Goal: Task Accomplishment & Management: Complete application form

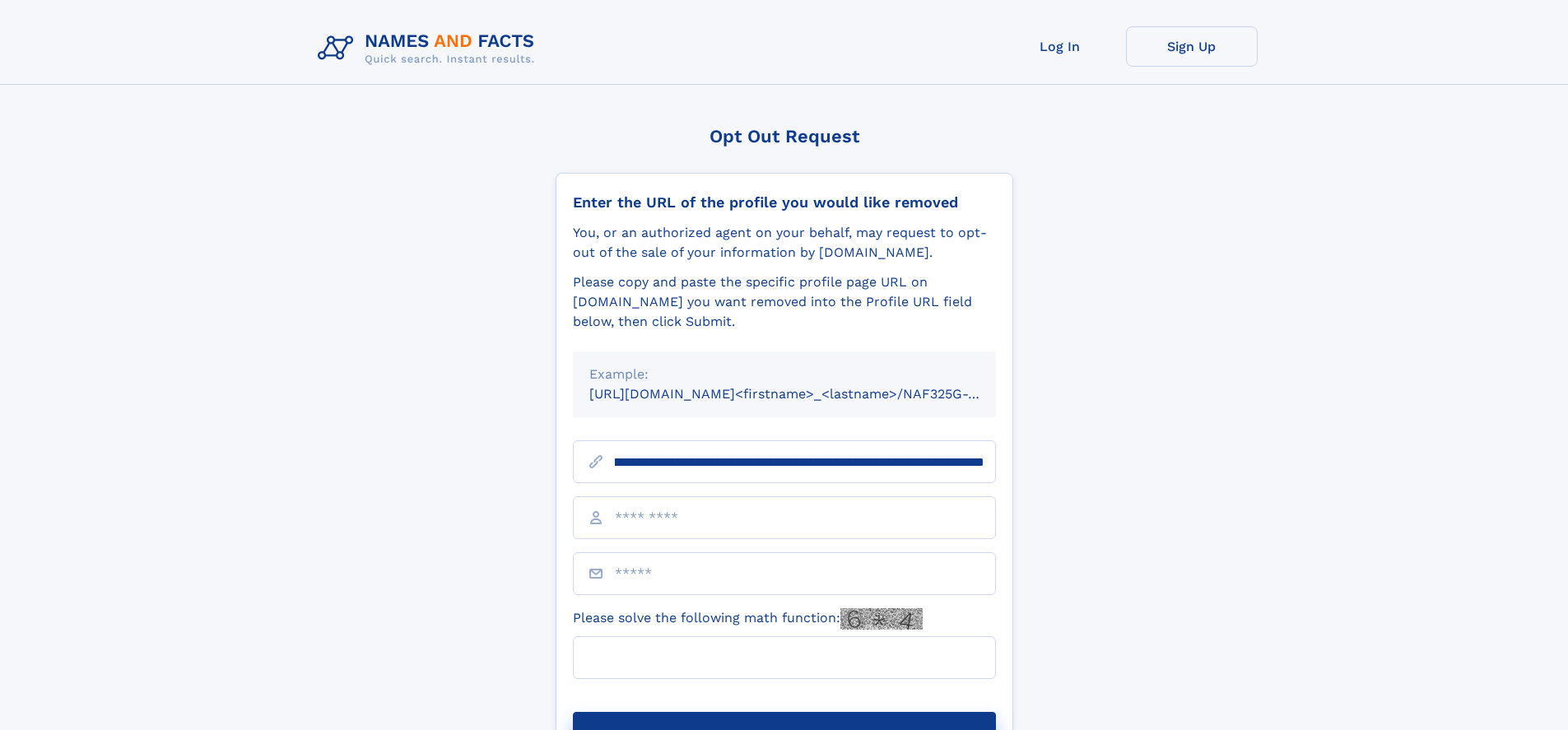
scroll to position [0, 183]
type input "**********"
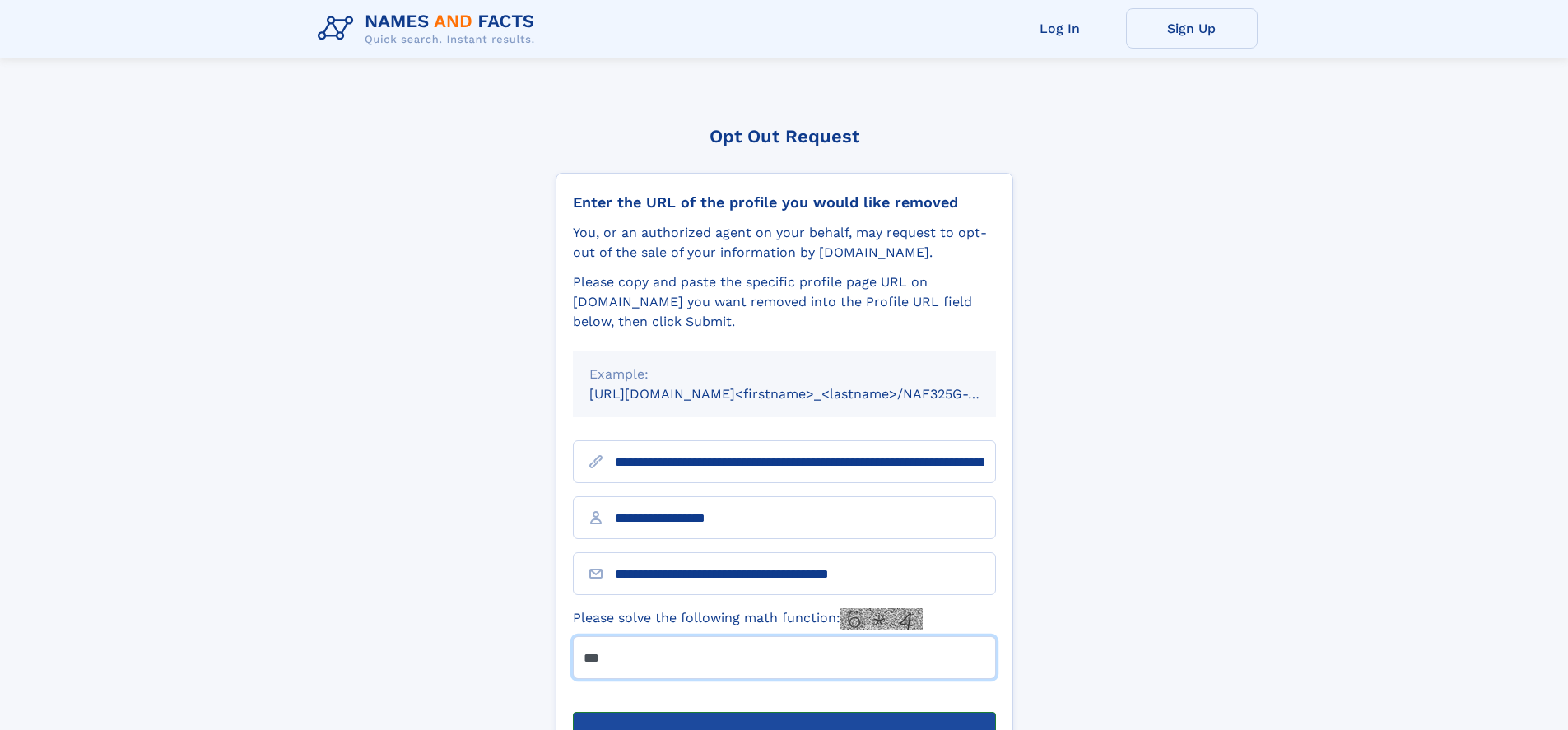
type input "***"
click at [784, 712] on button "Submit Opt Out Request" at bounding box center [784, 738] width 423 height 52
